Goal: Task Accomplishment & Management: Manage account settings

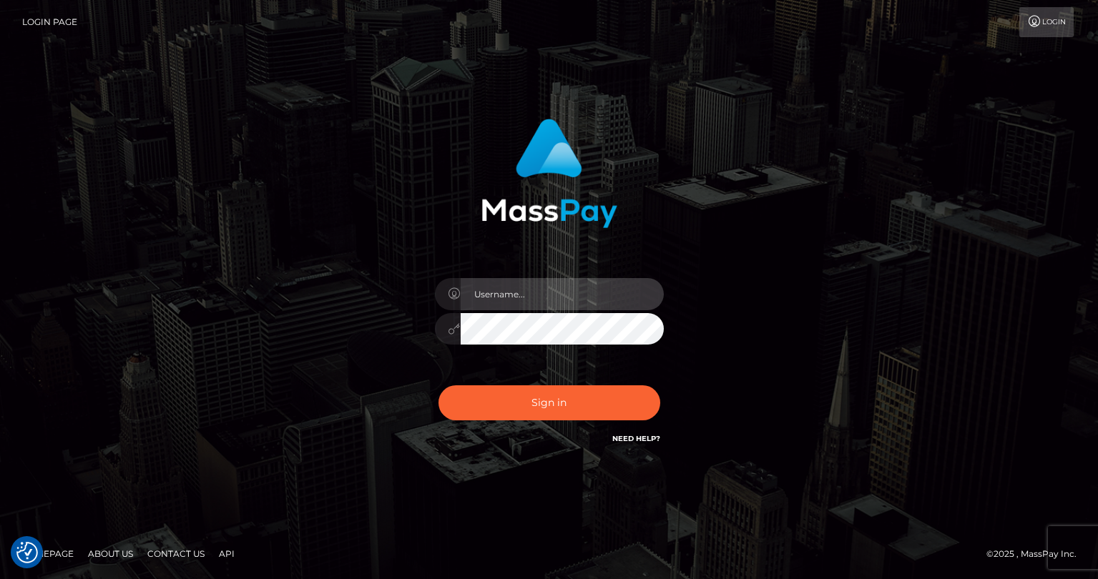
click at [546, 291] on input "text" at bounding box center [562, 294] width 203 height 32
type input "tatyanafansly1"
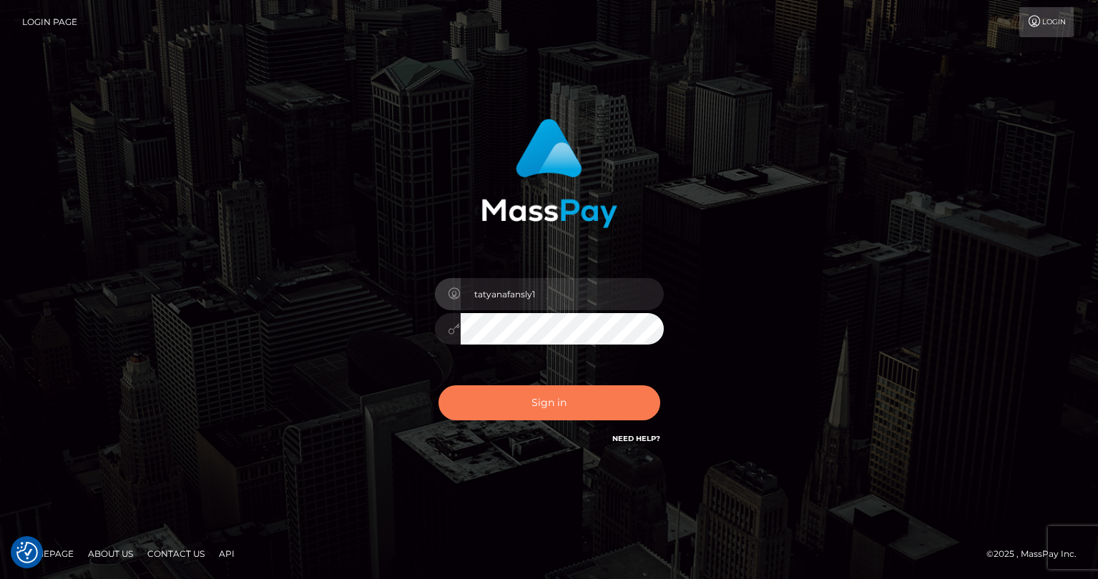
click at [557, 401] on button "Sign in" at bounding box center [549, 403] width 222 height 35
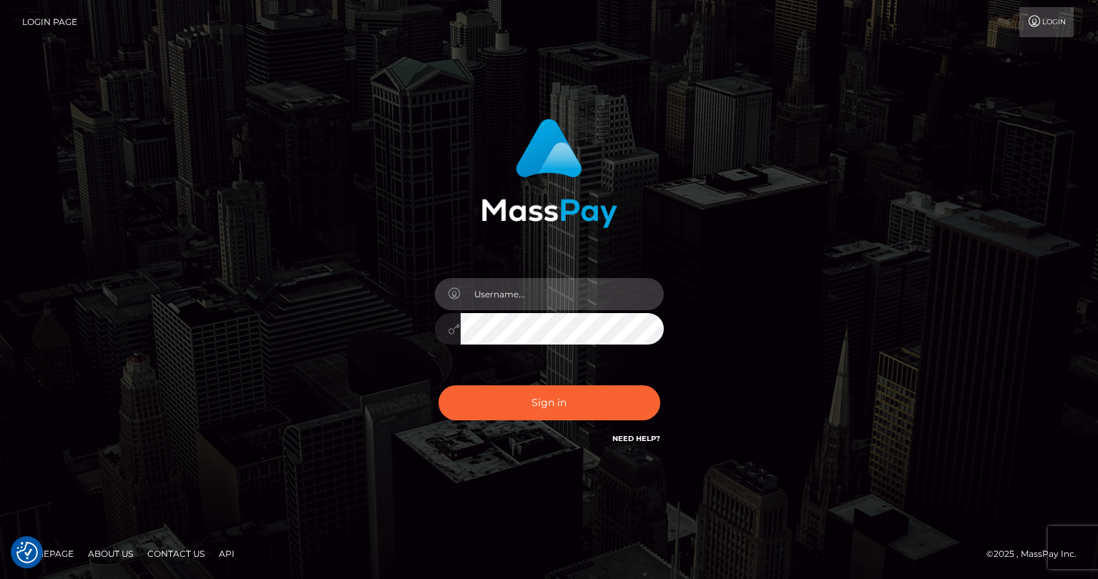
click at [564, 290] on input "text" at bounding box center [562, 294] width 203 height 32
type input "tatyanafansly1"
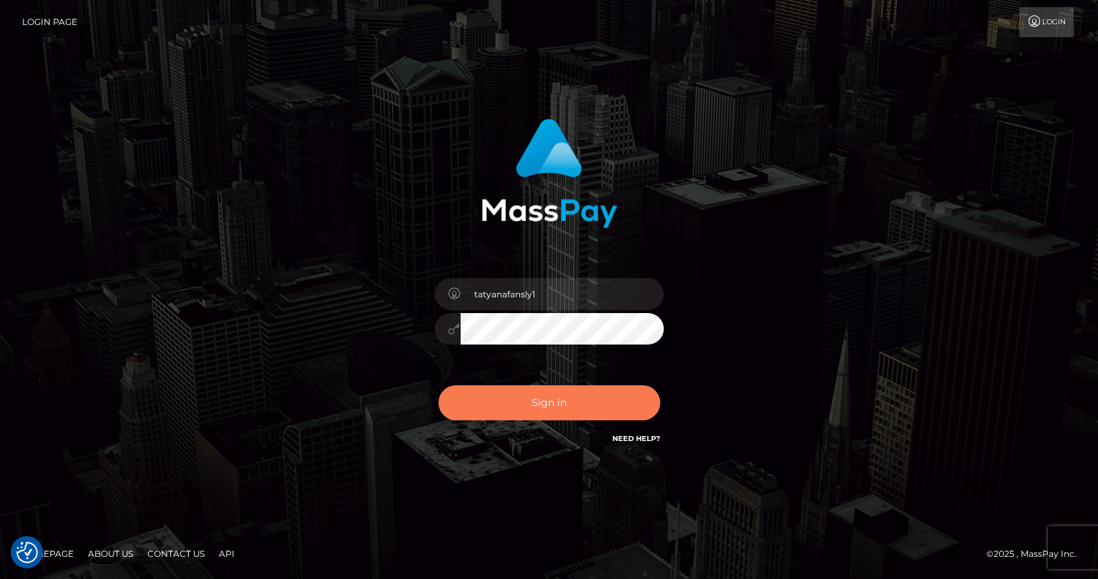
click at [554, 396] on button "Sign in" at bounding box center [549, 403] width 222 height 35
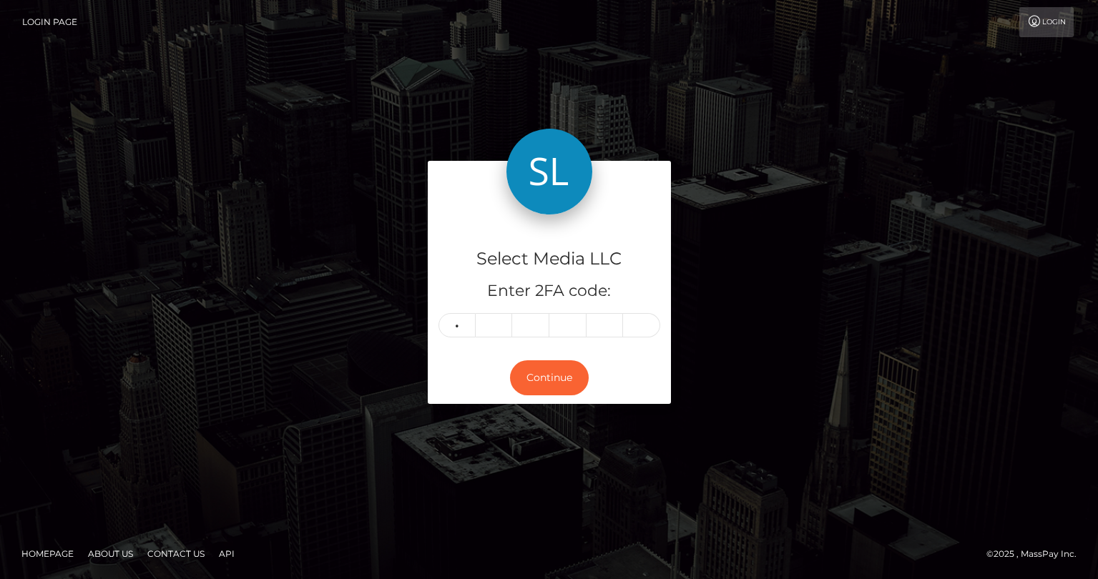
type input "0"
type input "7"
type input "9"
type input "5"
type input "2"
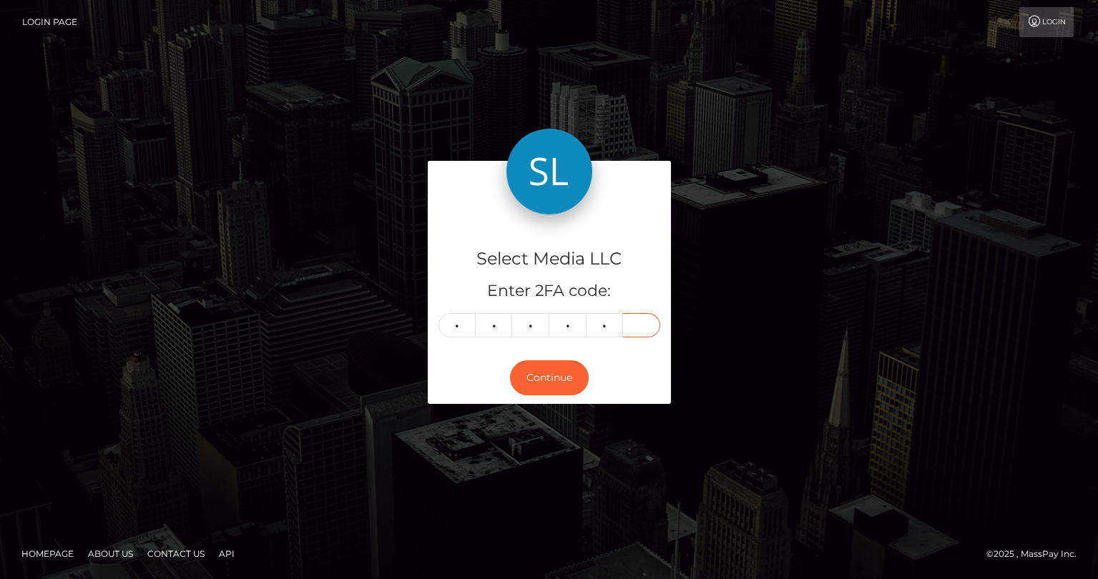
type input "5"
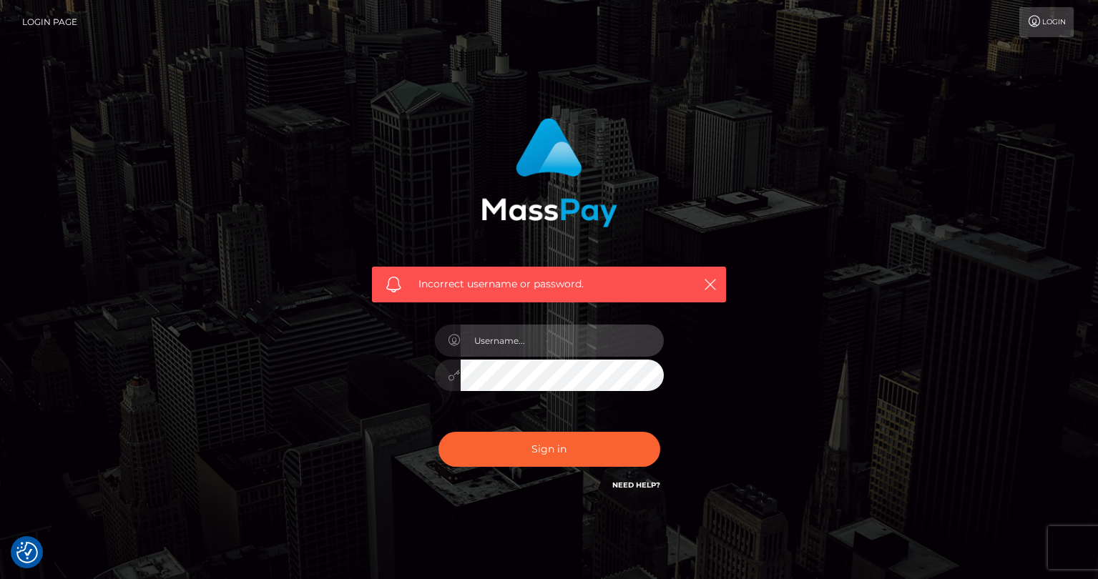
click at [540, 348] on input "text" at bounding box center [562, 341] width 203 height 32
type input "tatyanafansly1"
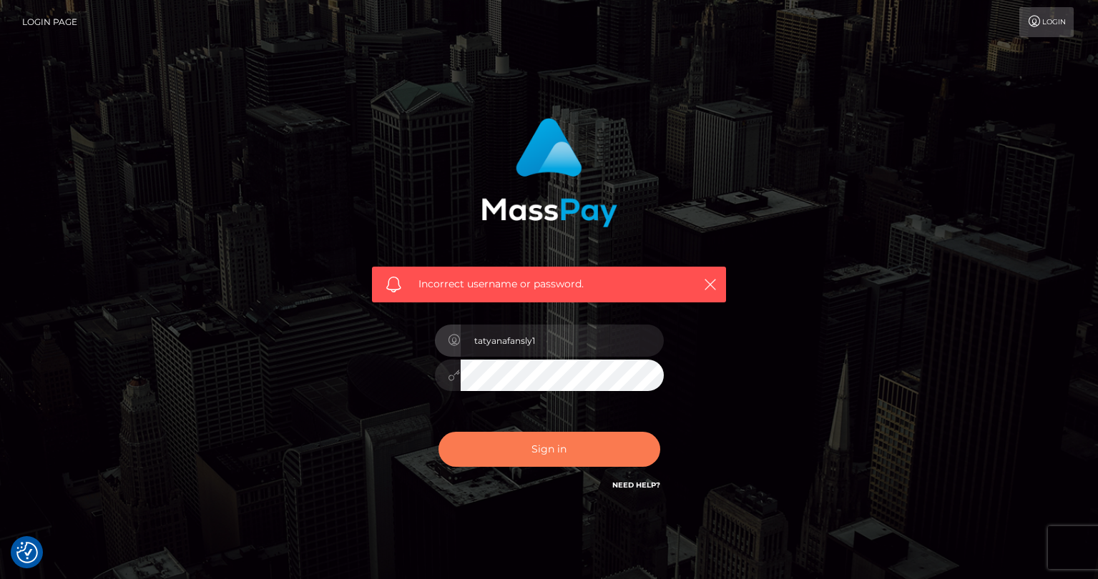
click at [567, 444] on button "Sign in" at bounding box center [549, 449] width 222 height 35
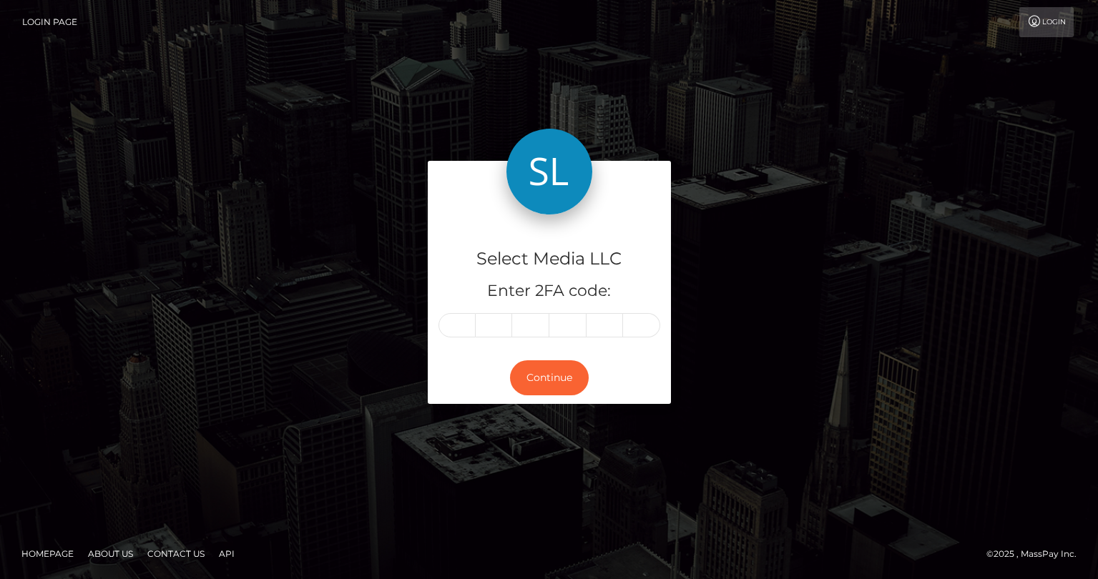
click at [461, 330] on input "text" at bounding box center [456, 325] width 37 height 24
type input "9"
type input "3"
type input "5"
type input "8"
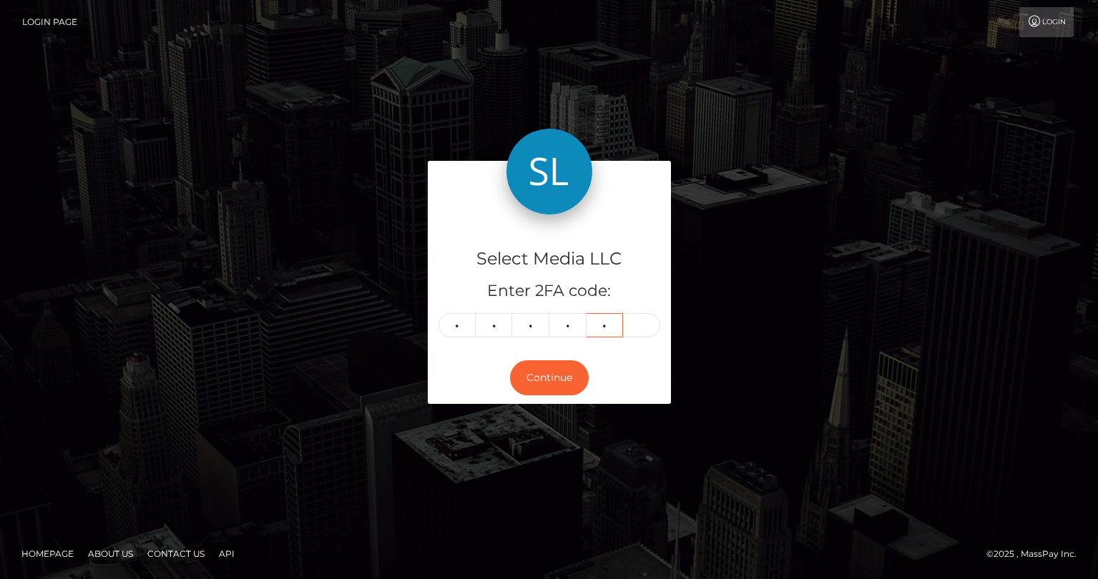
type input "9"
type input "0"
click at [539, 382] on button "Continue" at bounding box center [549, 377] width 79 height 35
click at [535, 386] on button "Continue" at bounding box center [549, 377] width 79 height 35
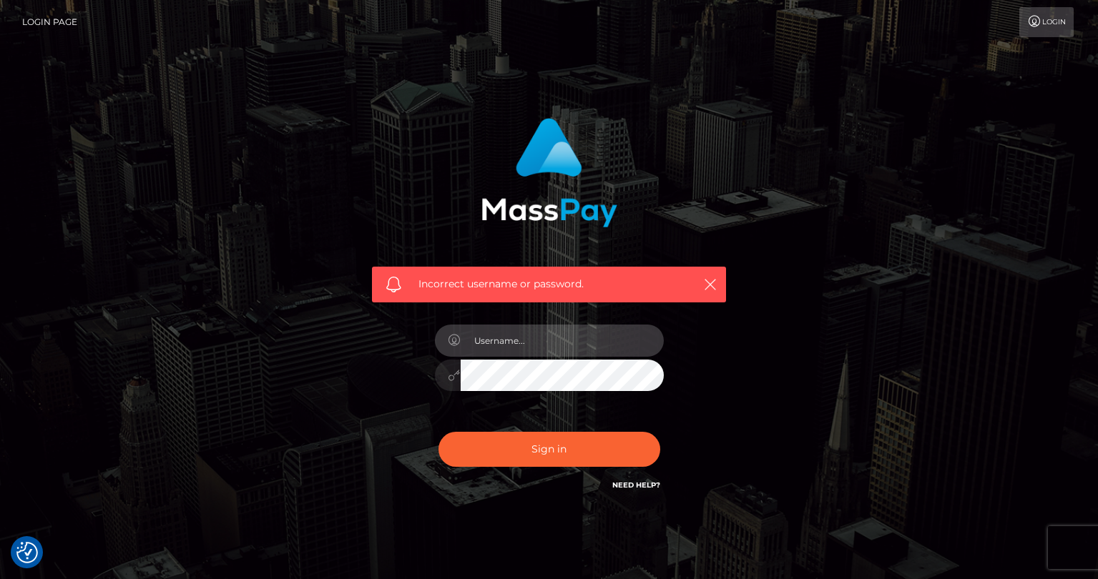
click at [554, 348] on input "text" at bounding box center [562, 341] width 203 height 32
type input "tatyanafansly1"
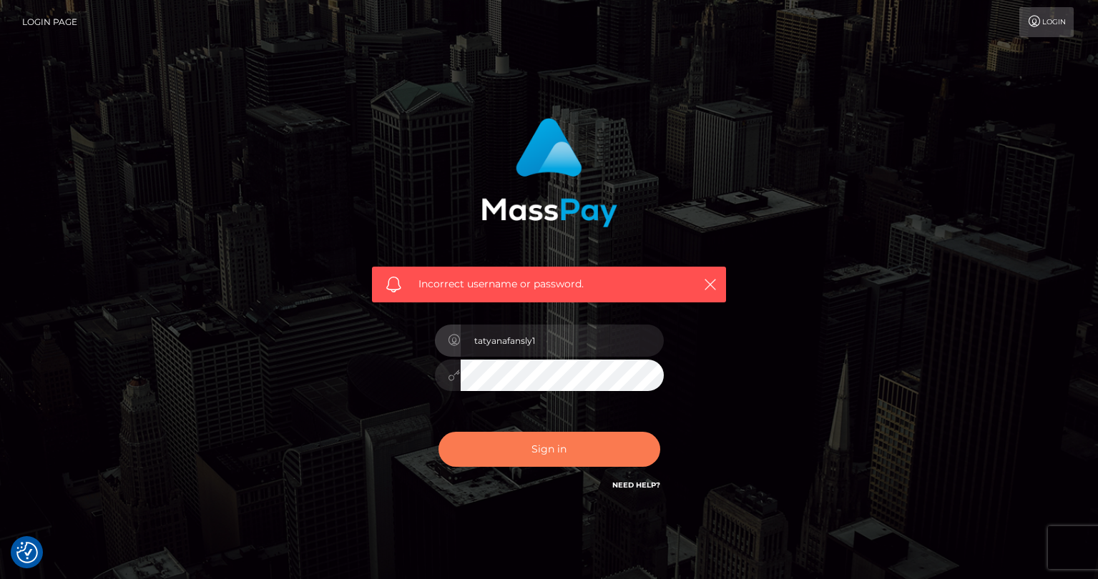
click at [577, 451] on button "Sign in" at bounding box center [549, 449] width 222 height 35
click at [712, 287] on icon "button" at bounding box center [710, 285] width 14 height 14
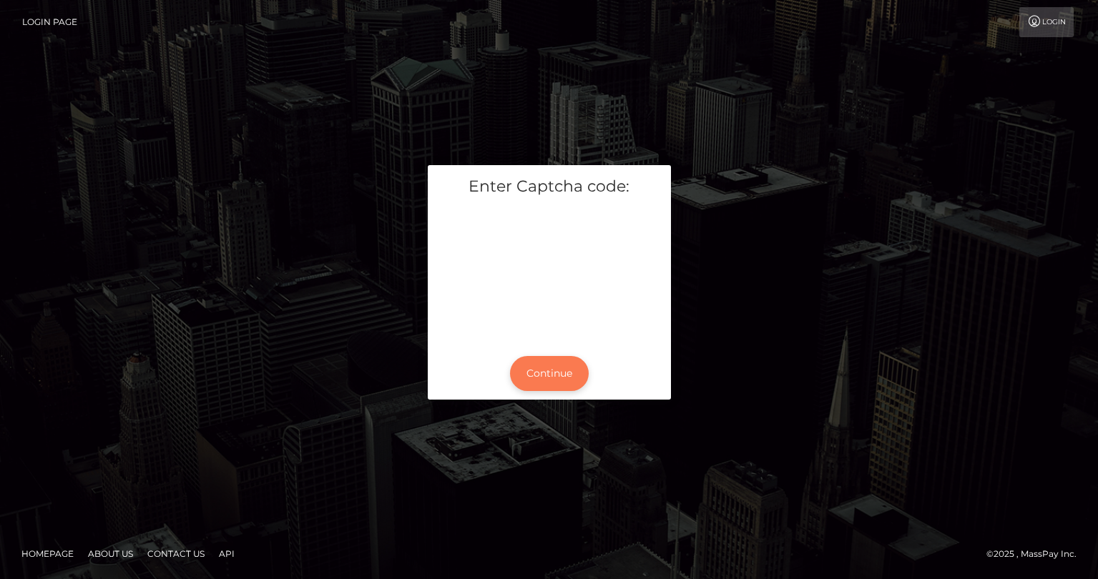
click at [586, 371] on button "Continue" at bounding box center [549, 373] width 79 height 35
click at [556, 378] on button "Continue" at bounding box center [549, 373] width 79 height 35
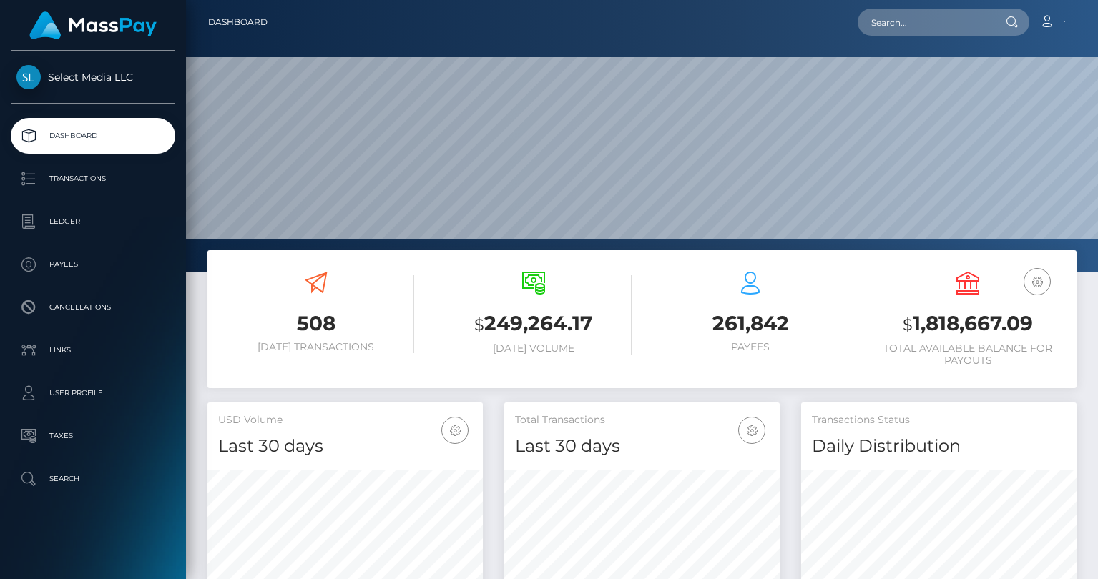
scroll to position [253, 275]
click at [937, 326] on h3 "$ 1,818,667.09" at bounding box center [968, 324] width 196 height 29
copy h3 "1,818,667.09"
